Goal: Use online tool/utility: Utilize a website feature to perform a specific function

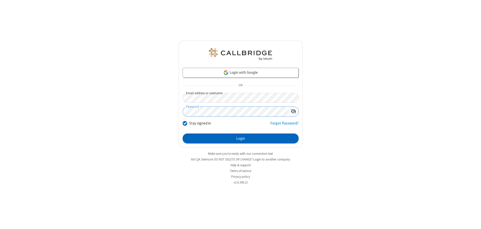
click at [241, 139] on button "Login" at bounding box center [241, 139] width 116 height 10
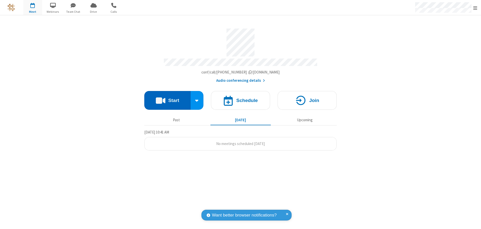
click at [167, 98] on button "Start" at bounding box center [167, 100] width 46 height 19
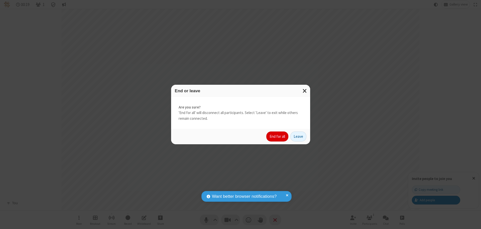
click at [278, 137] on button "End for all" at bounding box center [277, 137] width 22 height 10
